Goal: Register for event/course: Sign up to attend an event or enroll in a course

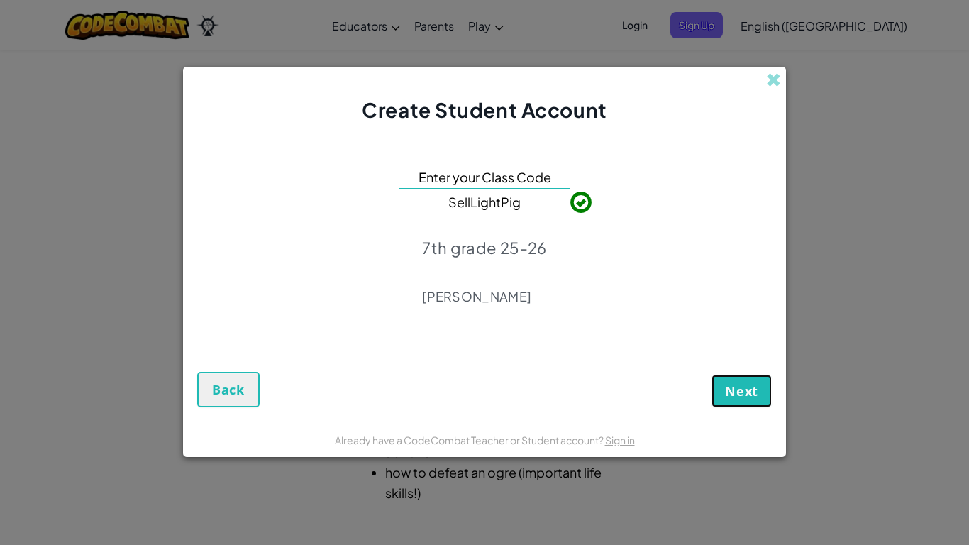
click at [729, 393] on span "Next" at bounding box center [741, 390] width 33 height 17
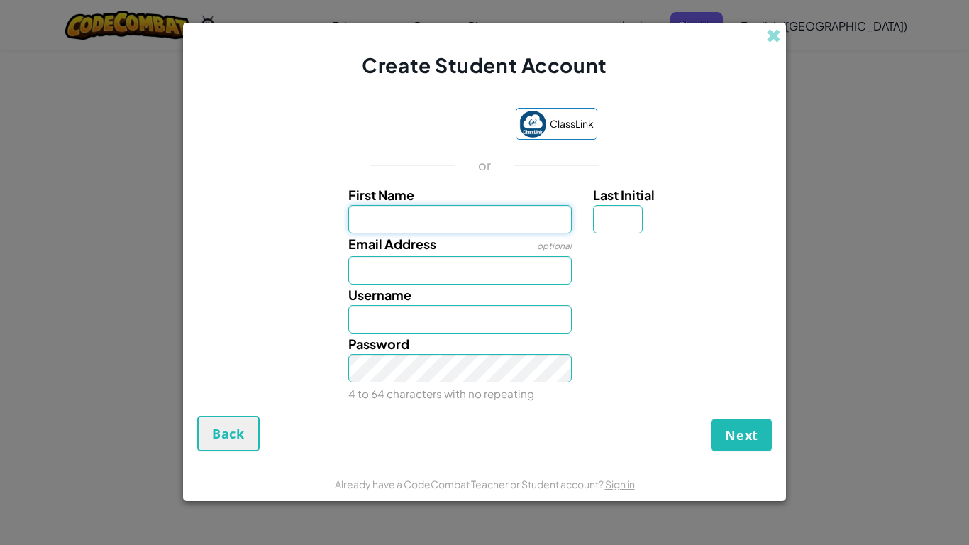
click at [484, 219] on input "First Name" at bounding box center [460, 219] width 224 height 28
type input "Kayla"
click at [489, 271] on input "Email Address" at bounding box center [460, 270] width 224 height 28
type input "Kayla"
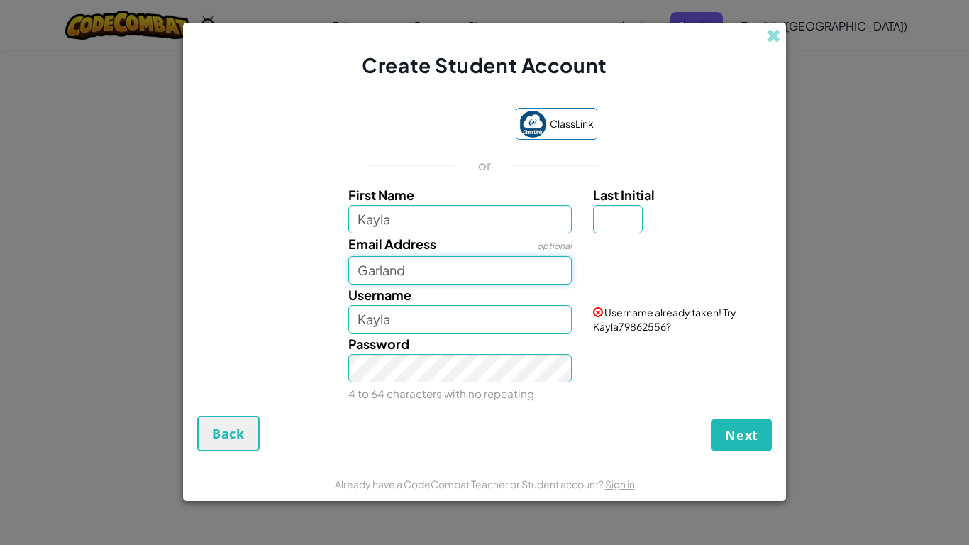
type input "Garland"
click at [487, 327] on input "Kayla" at bounding box center [460, 319] width 224 height 28
type input "KaylaGarland9"
click at [609, 214] on input "Last Initial" at bounding box center [618, 219] width 50 height 28
type input "G"
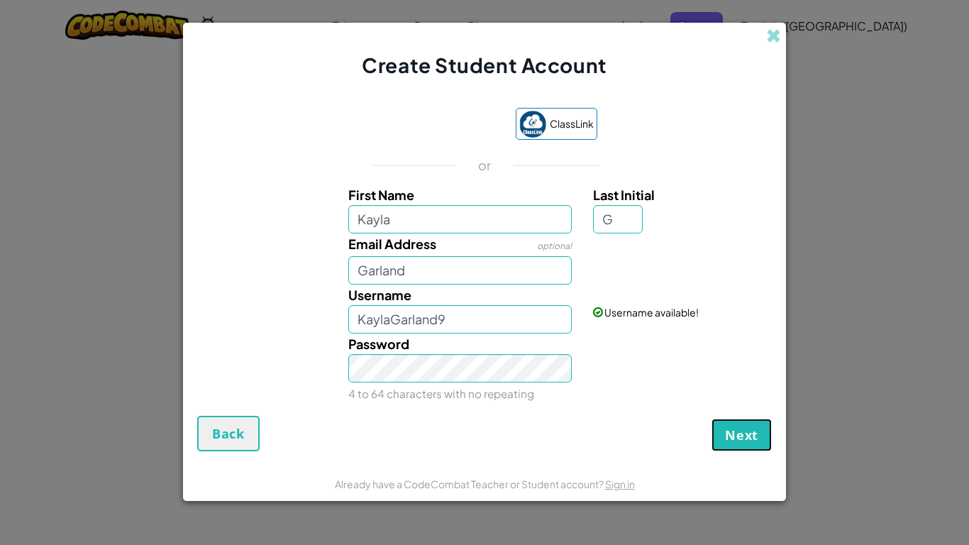
type input "KaylaG"
click at [748, 422] on button "Next" at bounding box center [742, 435] width 60 height 33
click at [358, 266] on input "Garland" at bounding box center [460, 270] width 224 height 28
click at [418, 270] on input "Garland" at bounding box center [460, 270] width 224 height 28
type input "G"
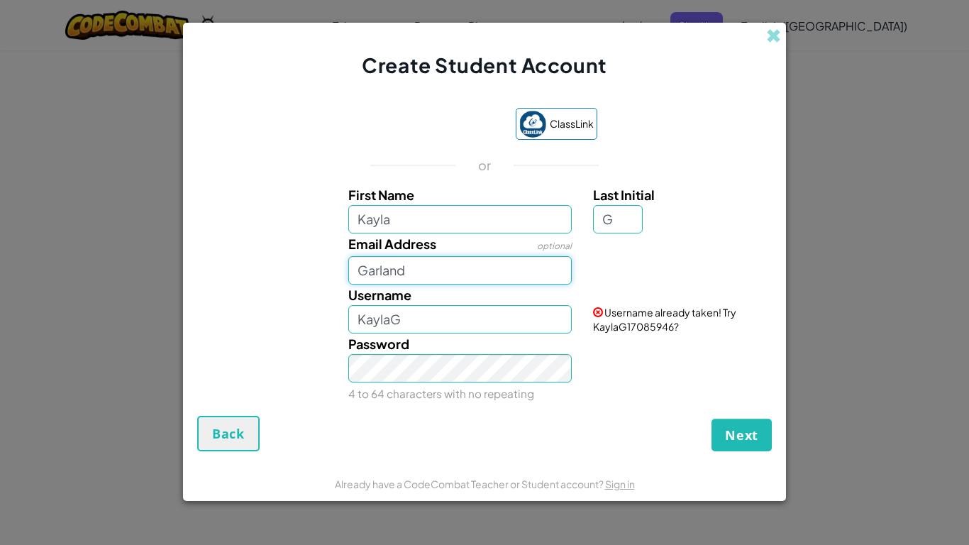
click at [413, 272] on input "Garland" at bounding box center [460, 270] width 224 height 28
type input "G"
paste input "[EMAIL_ADDRESS][DOMAIN_NAME]"
type input "[EMAIL_ADDRESS][DOMAIN_NAME]"
click at [757, 429] on span "Next" at bounding box center [741, 434] width 33 height 17
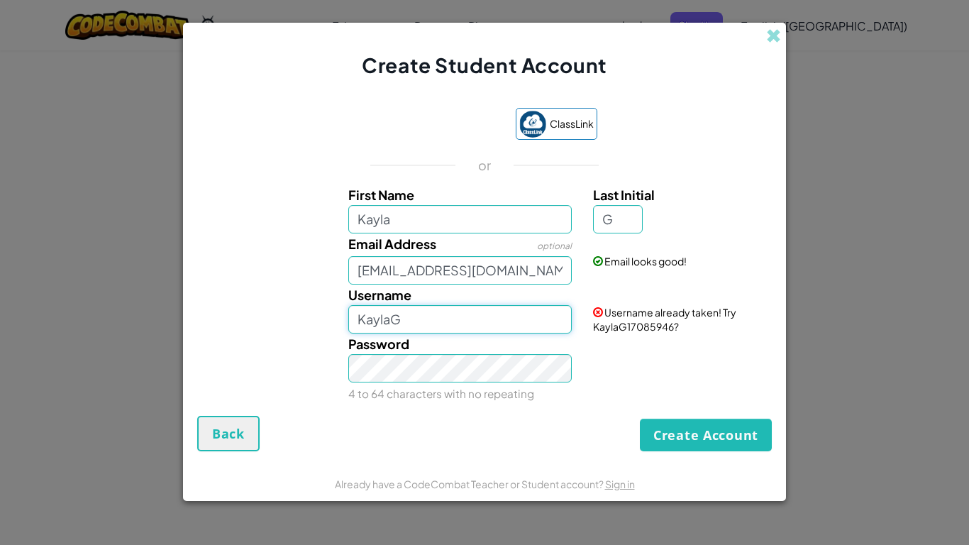
click at [491, 319] on input "KaylaG" at bounding box center [460, 319] width 224 height 28
type input "KaylaGarland9"
click at [651, 427] on button "Create Account" at bounding box center [706, 435] width 132 height 33
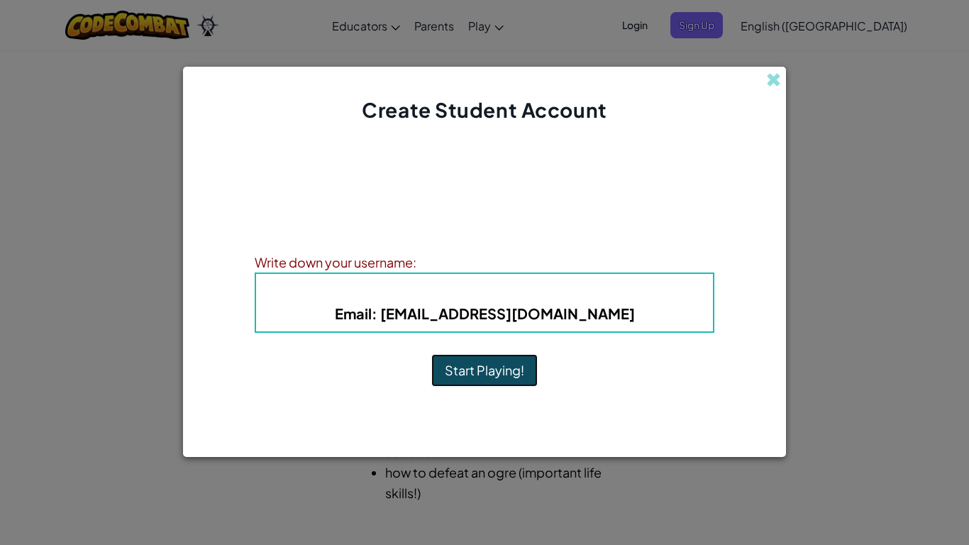
click at [484, 365] on button "Start Playing!" at bounding box center [484, 370] width 106 height 33
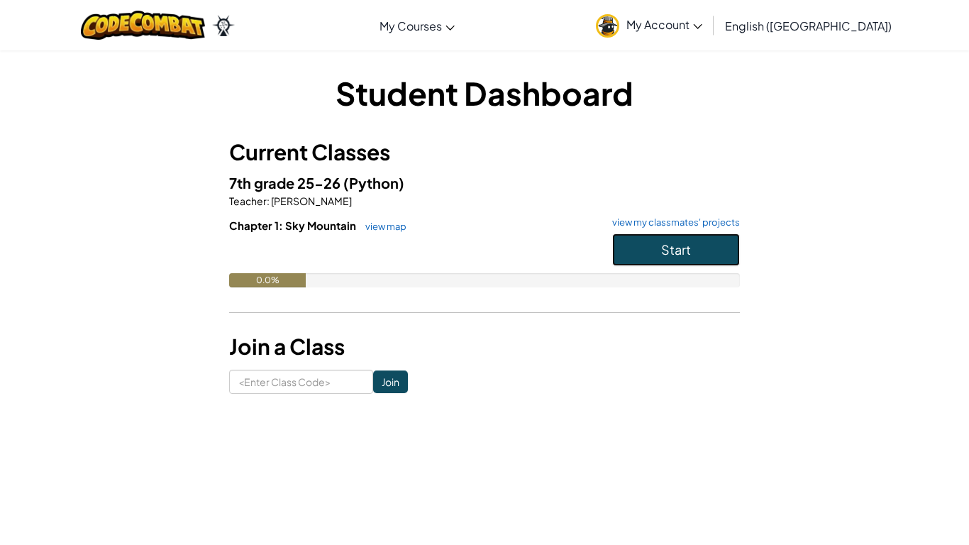
click at [666, 245] on span "Start" at bounding box center [676, 249] width 30 height 16
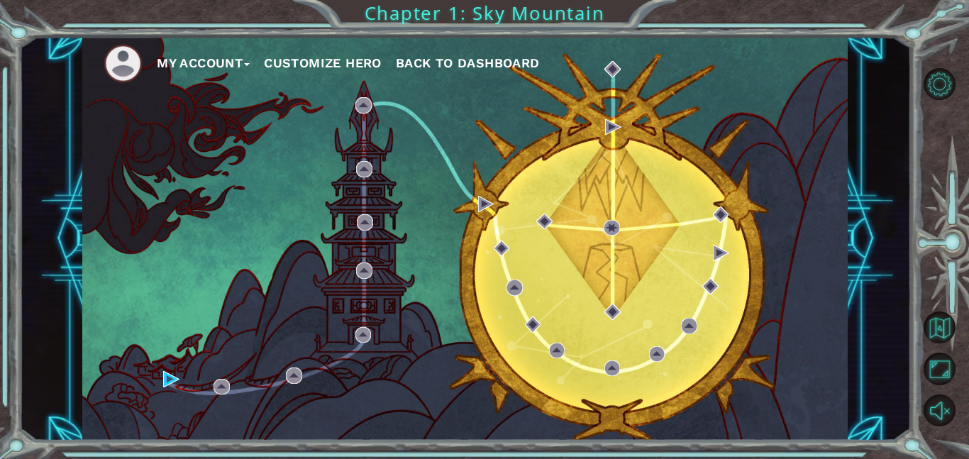
click at [224, 57] on button "My Account" at bounding box center [203, 63] width 93 height 21
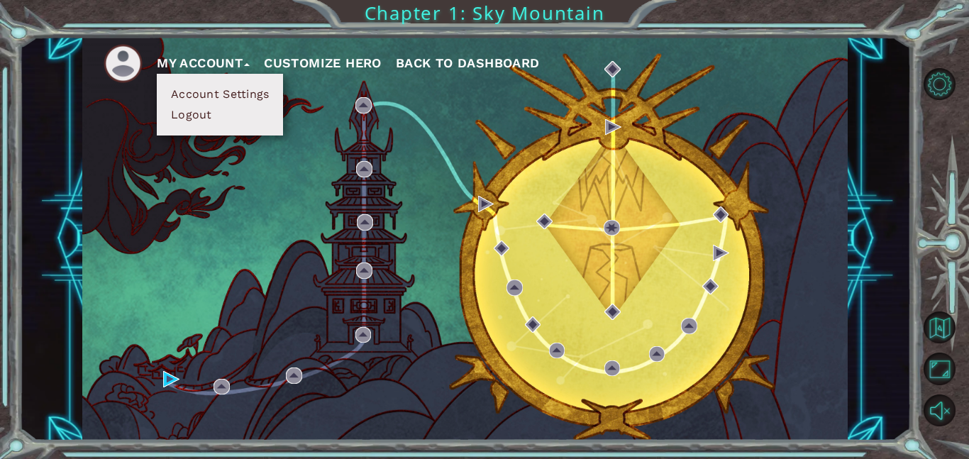
click at [128, 60] on img at bounding box center [123, 63] width 39 height 39
click at [426, 66] on span "Back to Dashboard" at bounding box center [468, 62] width 144 height 15
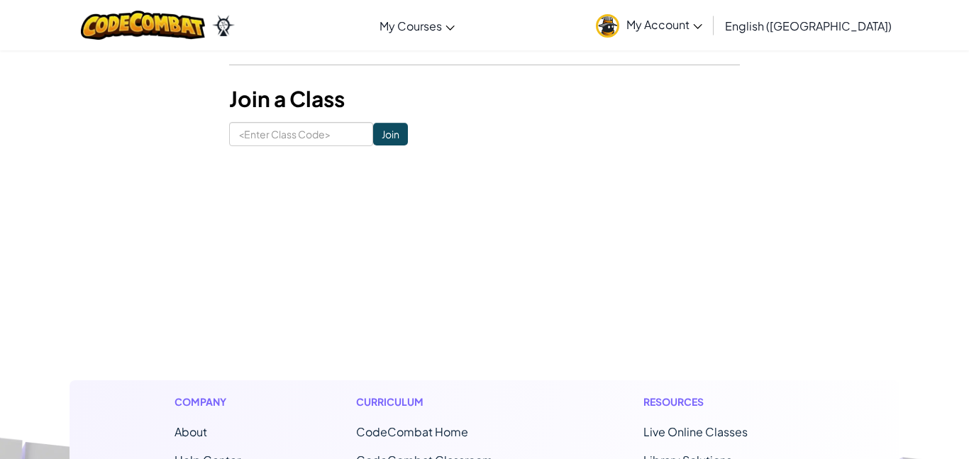
scroll to position [347, 0]
